Goal: Transaction & Acquisition: Purchase product/service

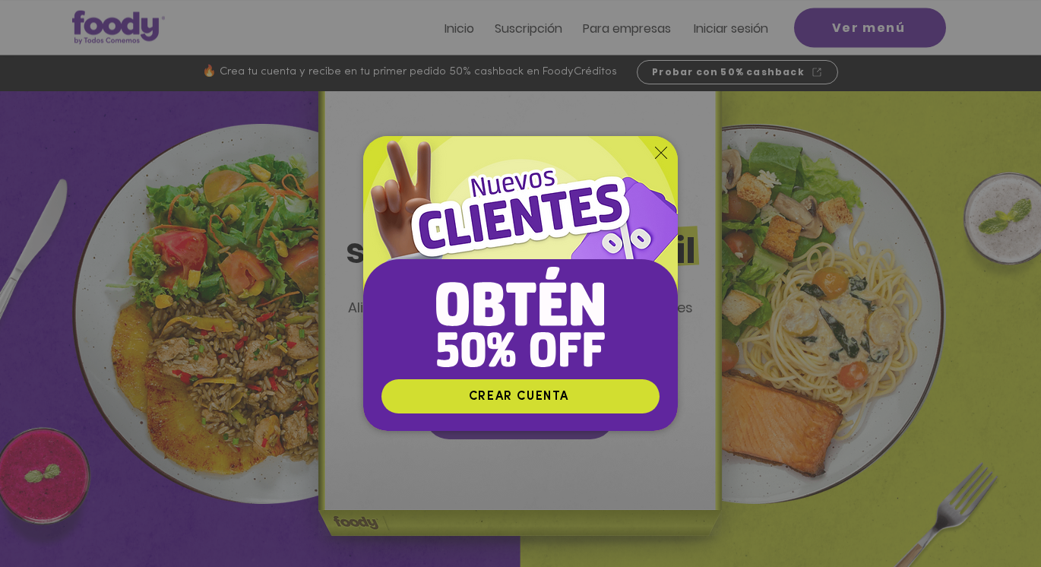
click at [663, 148] on icon "Volver al sitio" at bounding box center [661, 153] width 12 height 12
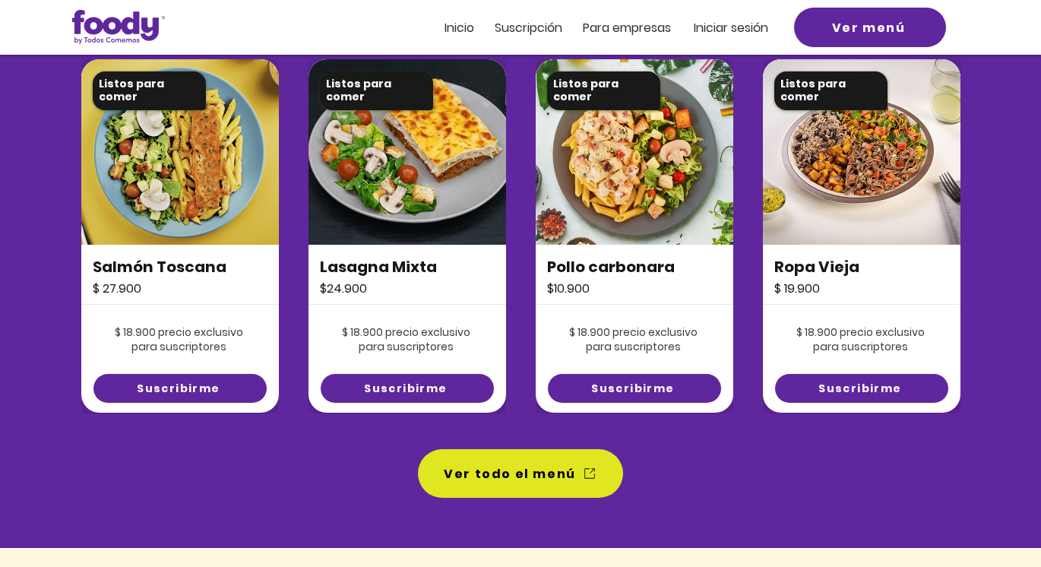
scroll to position [1120, 0]
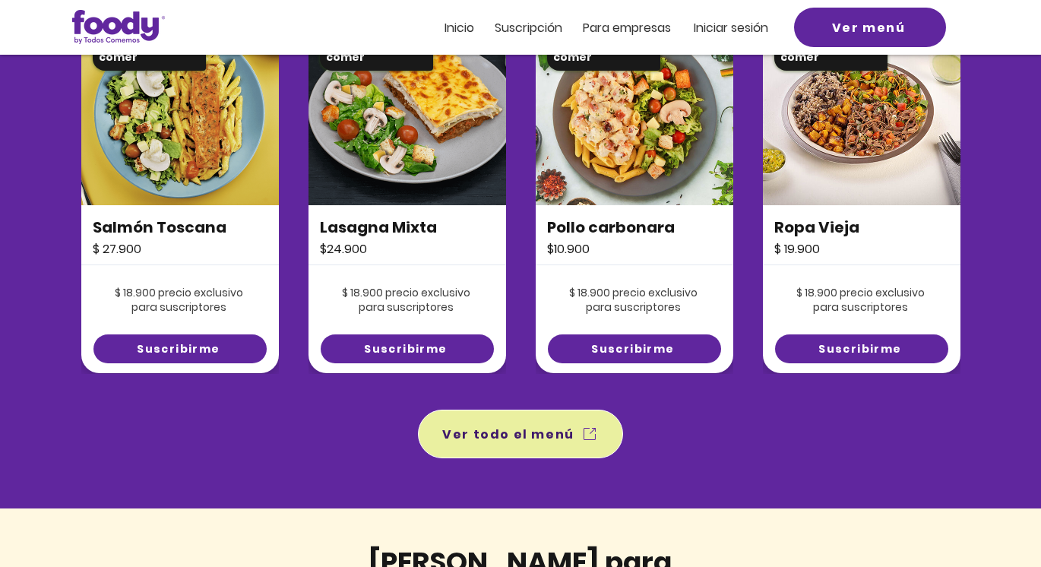
click at [544, 447] on span "Ver todo el menú" at bounding box center [520, 434] width 199 height 43
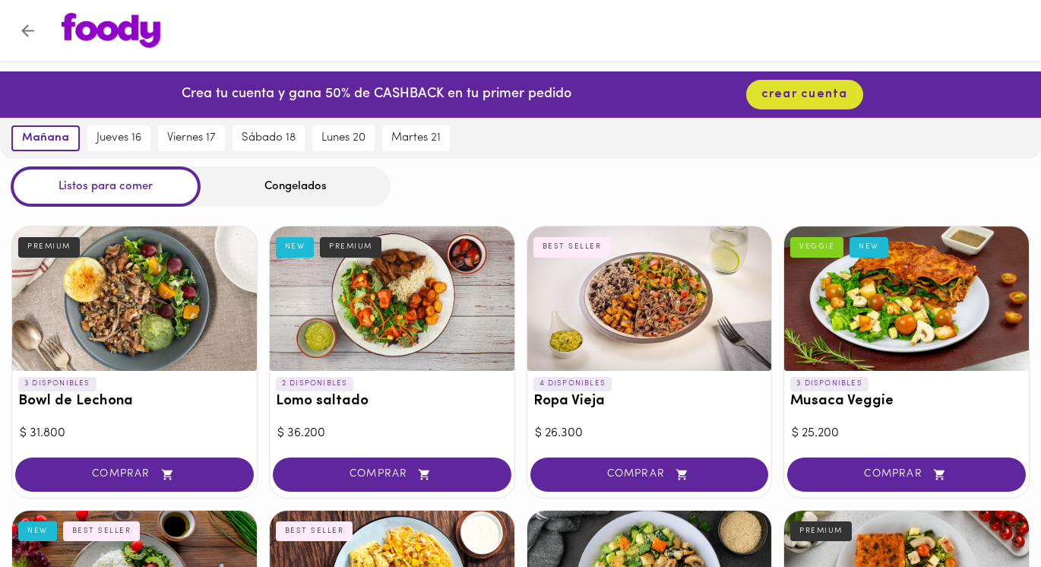
click at [29, 34] on icon "Volver" at bounding box center [27, 30] width 19 height 19
